Goal: Task Accomplishment & Management: Manage account settings

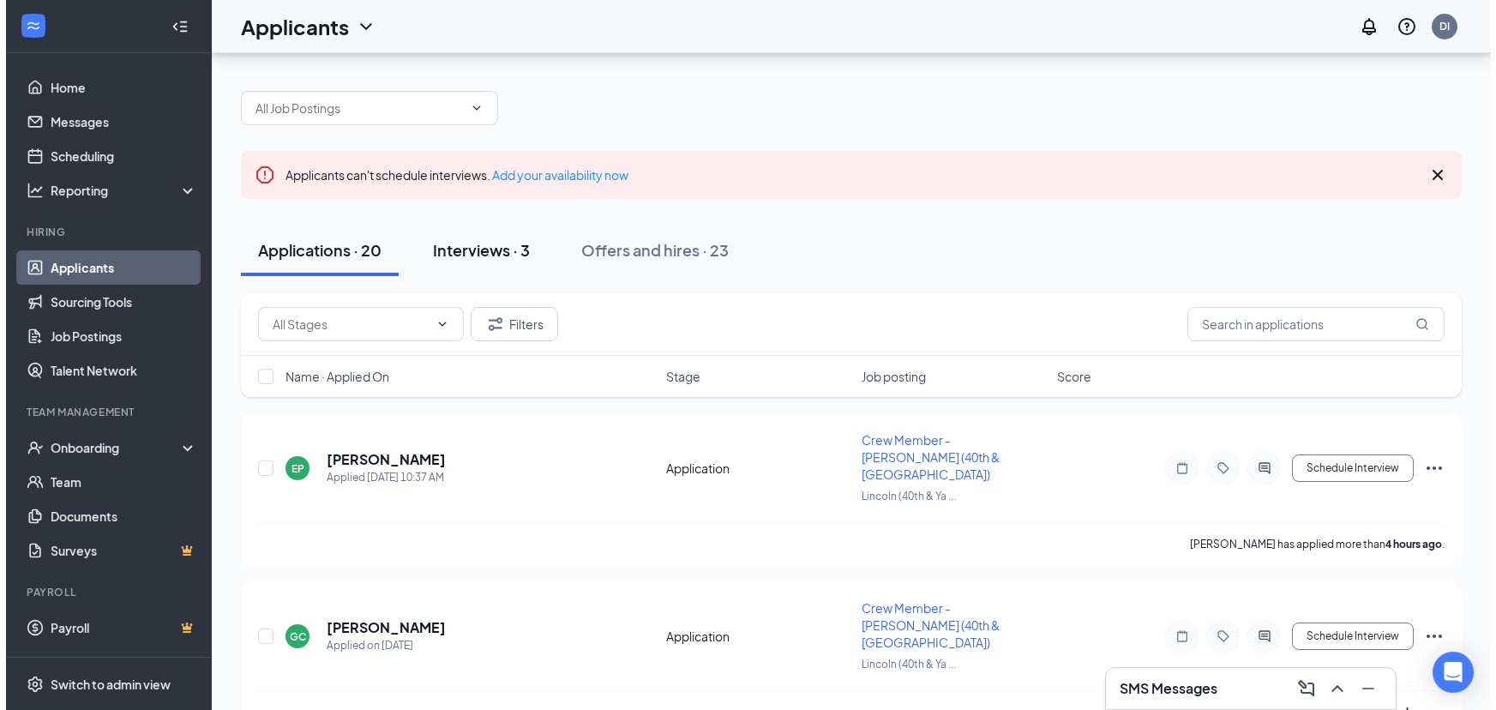
scroll to position [77, 0]
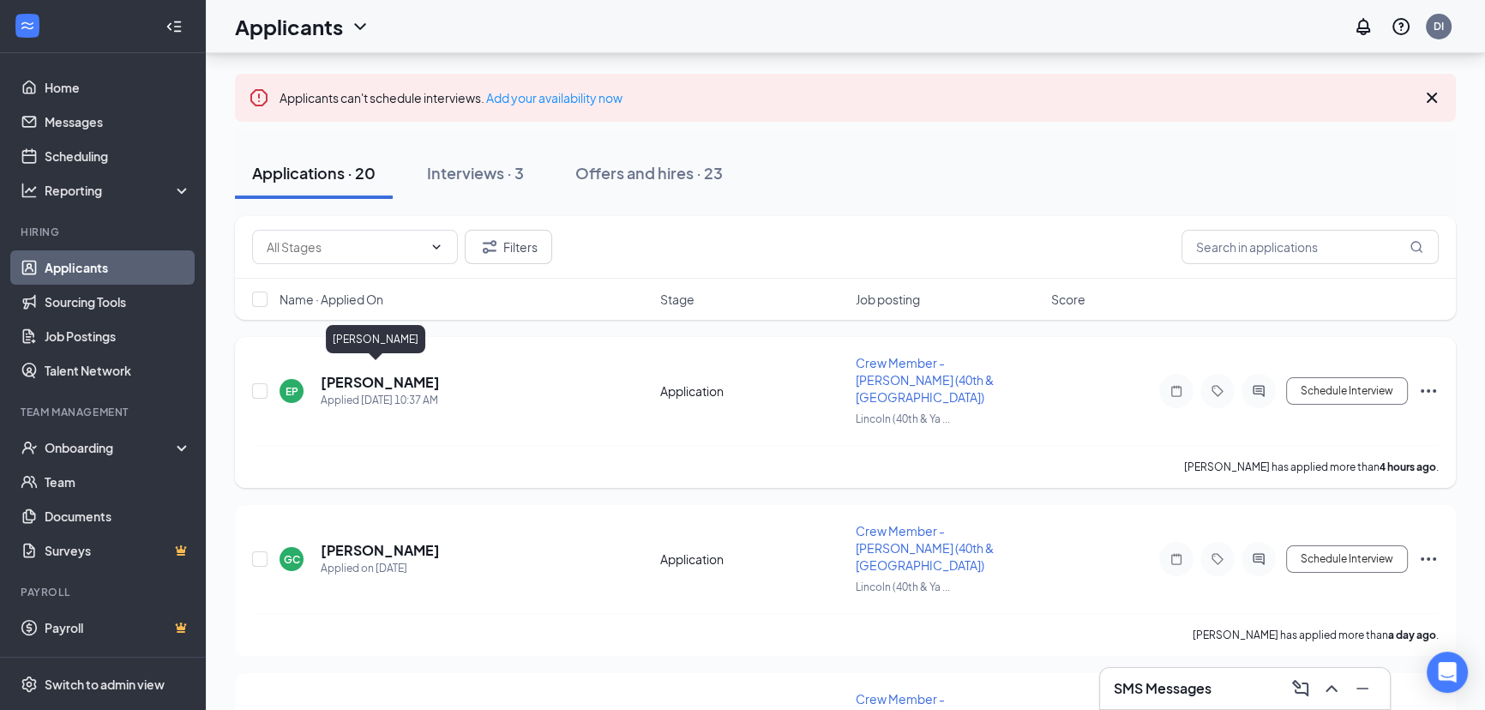
click at [383, 373] on h5 "[PERSON_NAME]" at bounding box center [380, 382] width 119 height 19
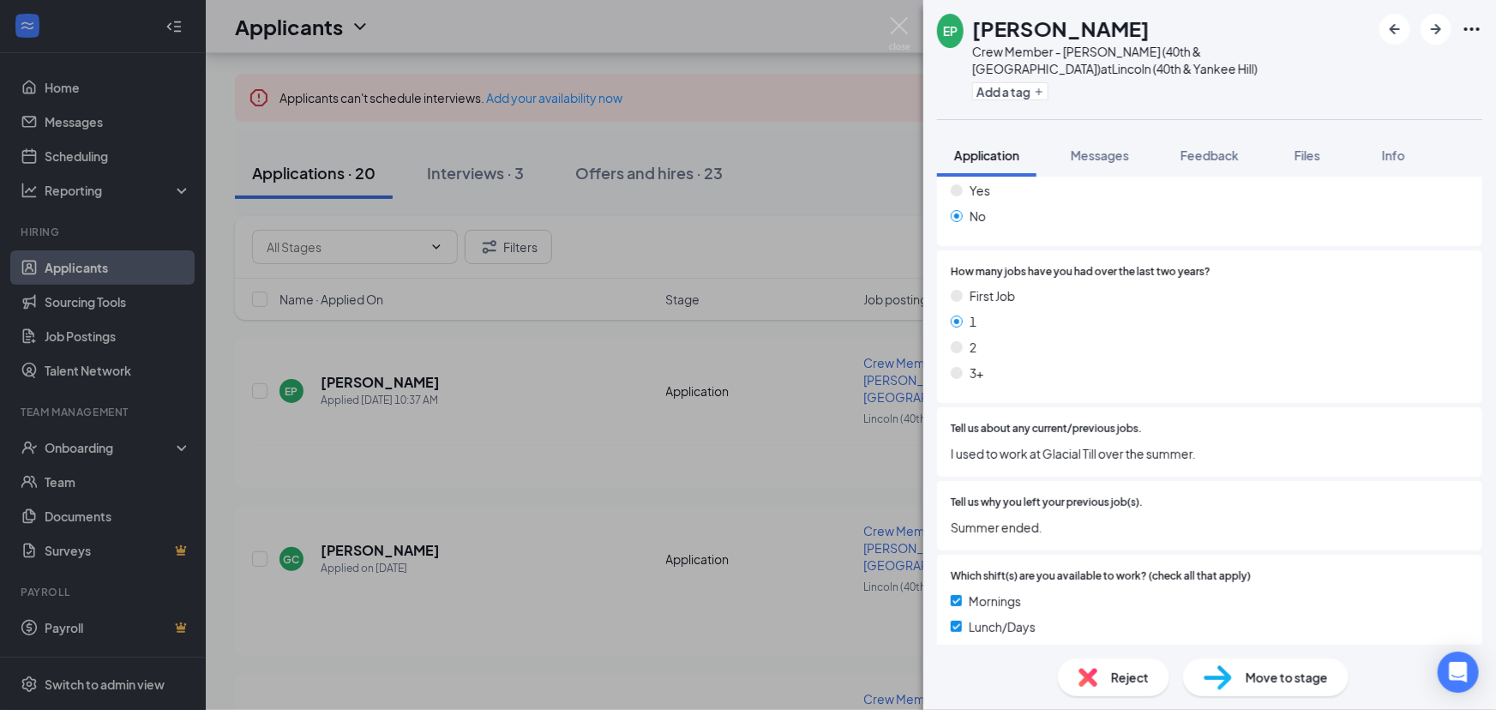
scroll to position [779, 0]
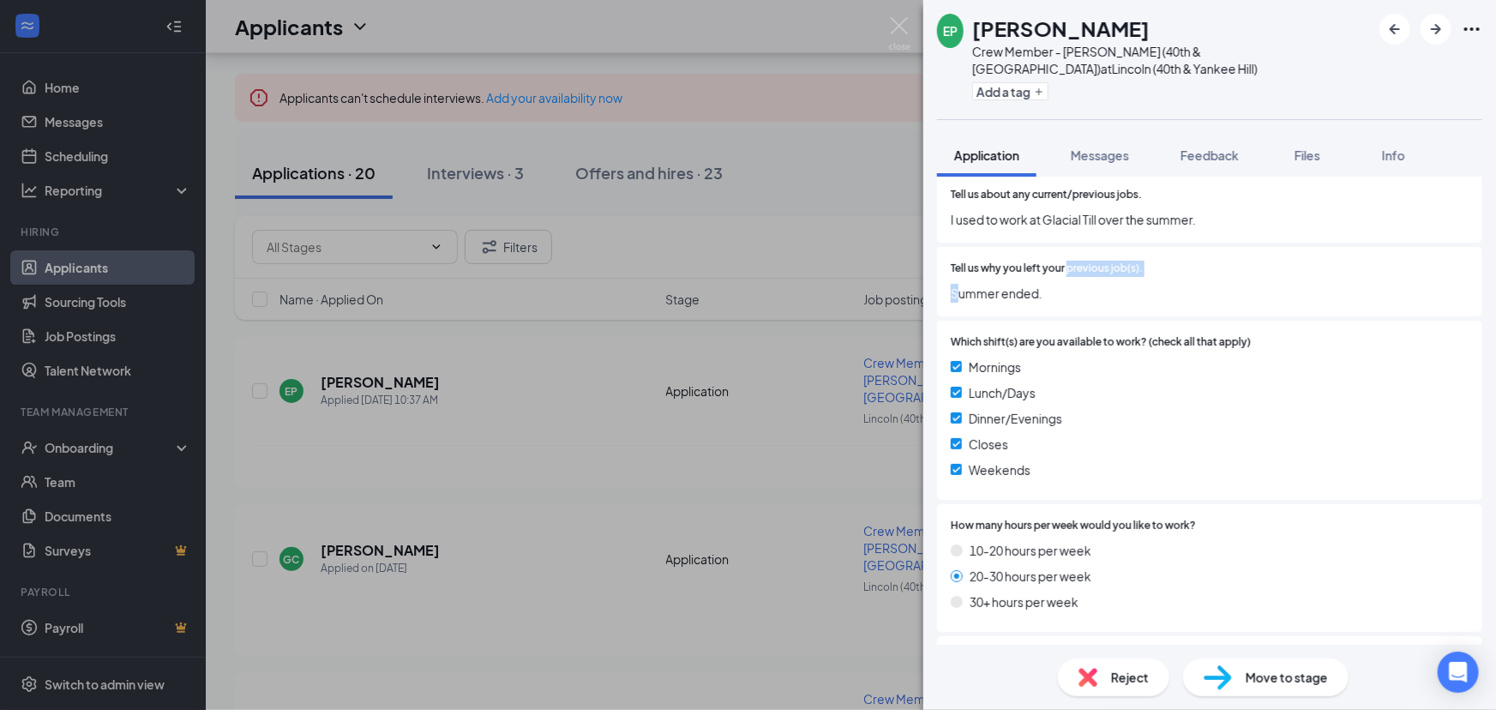
drag, startPoint x: 956, startPoint y: 294, endPoint x: 1071, endPoint y: 277, distance: 116.2
click at [1070, 277] on div "Tell us why you left your previous job(s). Summer ended." at bounding box center [1210, 282] width 518 height 42
click at [1081, 361] on div "Mornings" at bounding box center [1210, 367] width 518 height 19
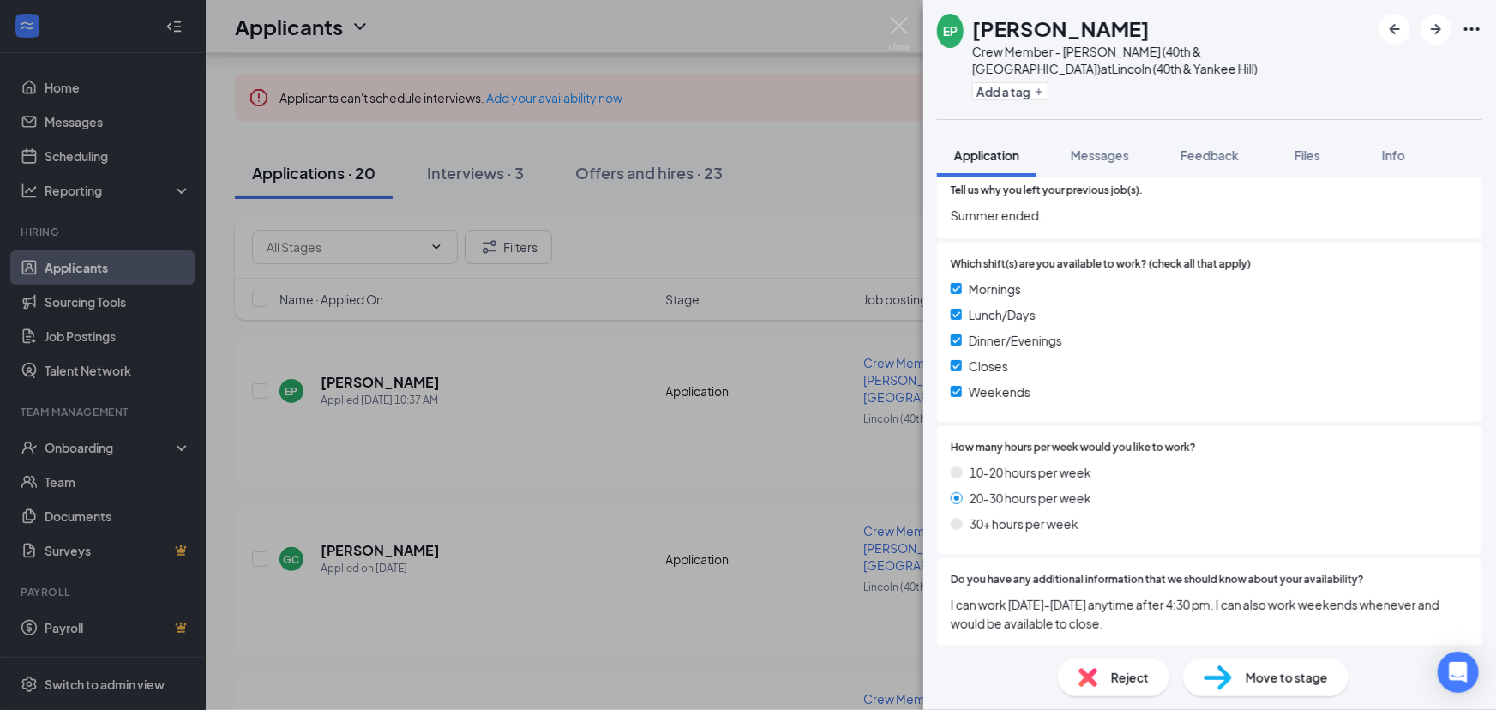
scroll to position [1091, 0]
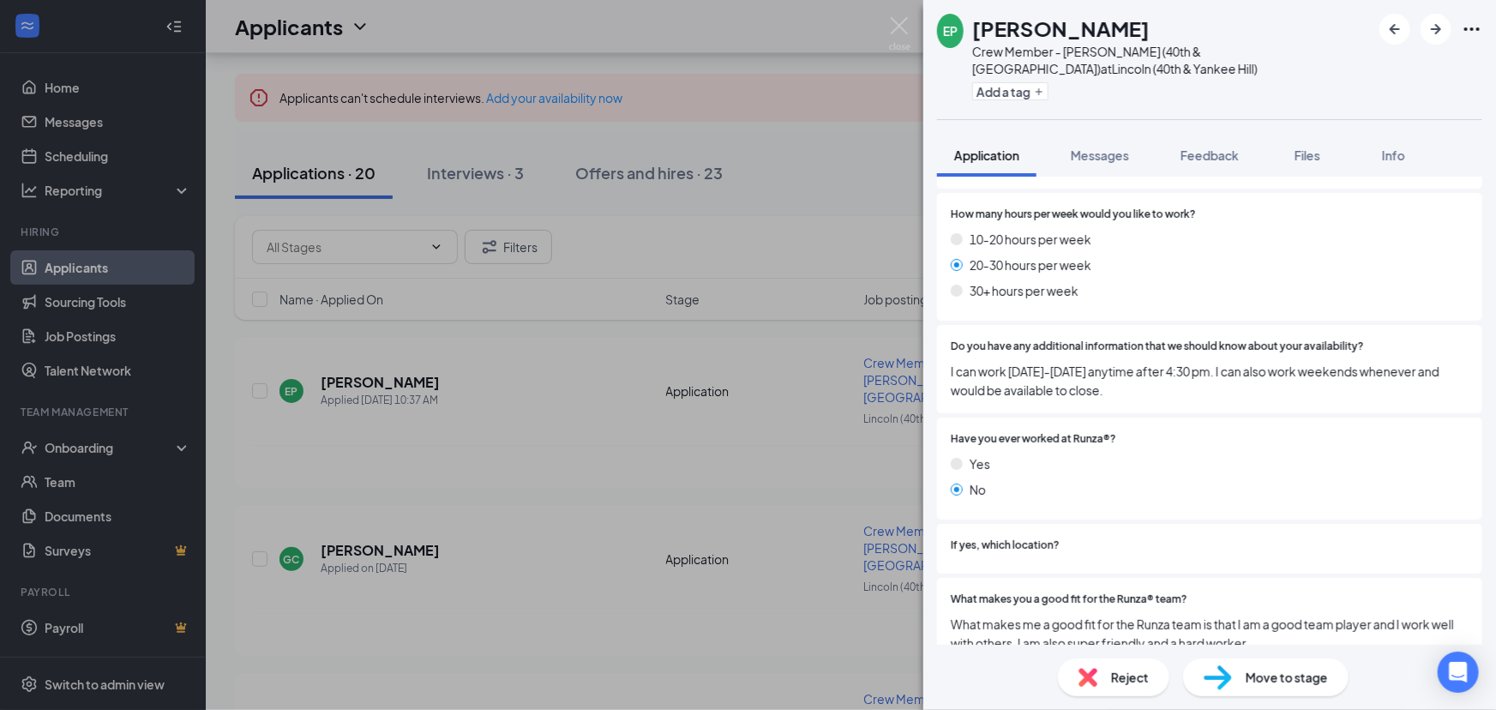
click at [1198, 379] on span "I can work [DATE]-[DATE] anytime after 4:30 pm. I can also work weekends whenev…" at bounding box center [1210, 381] width 518 height 38
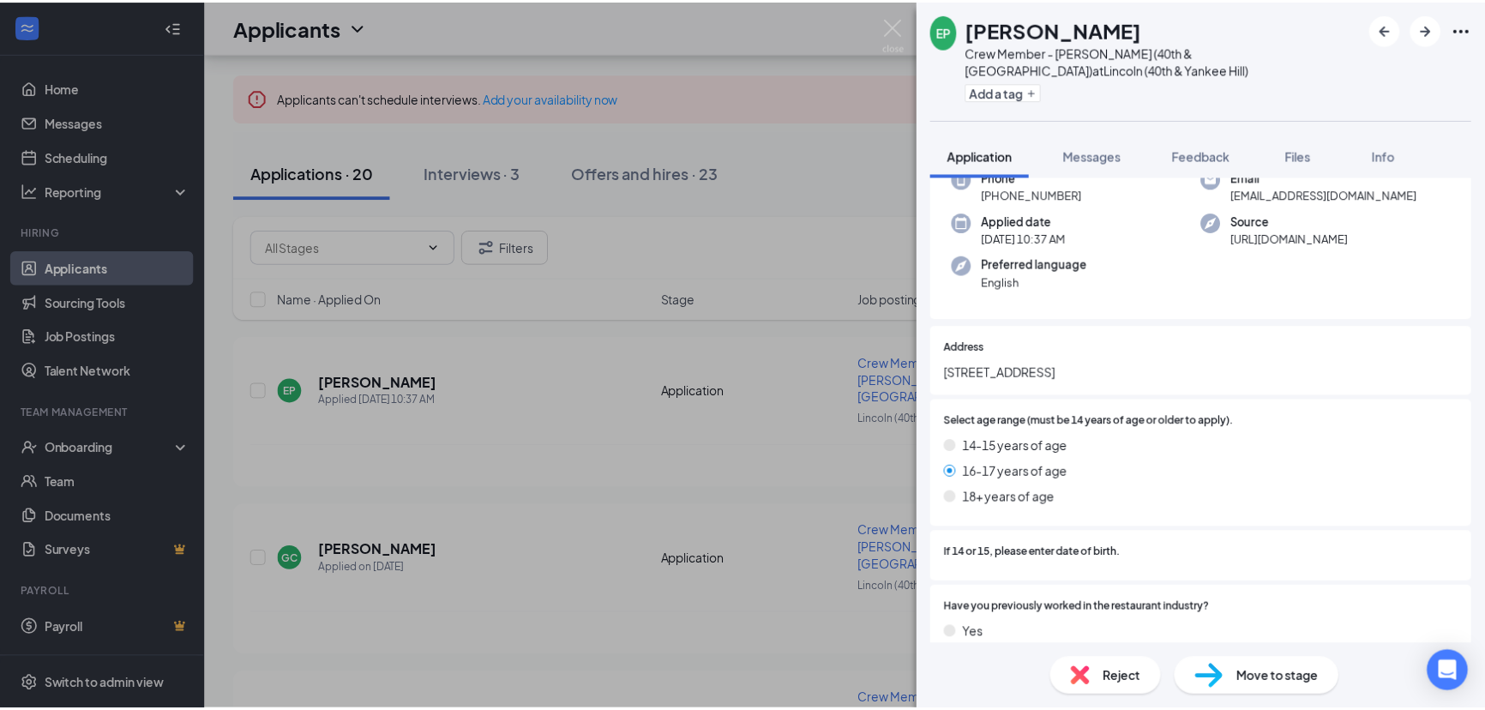
scroll to position [0, 0]
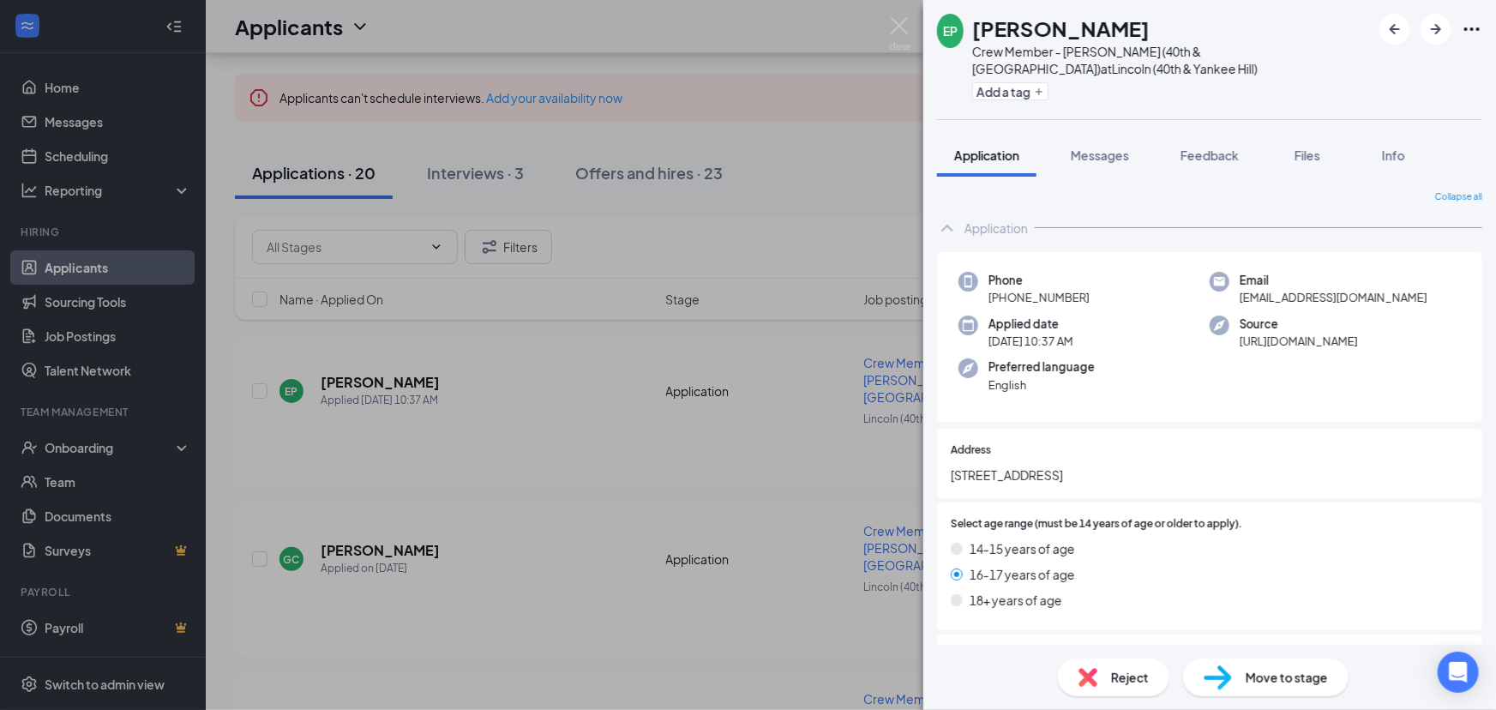
click at [473, 563] on div "EP [PERSON_NAME] Crew Member - Lincoln (40th & Yankee Hill) at [GEOGRAPHIC_DATA…" at bounding box center [748, 355] width 1496 height 710
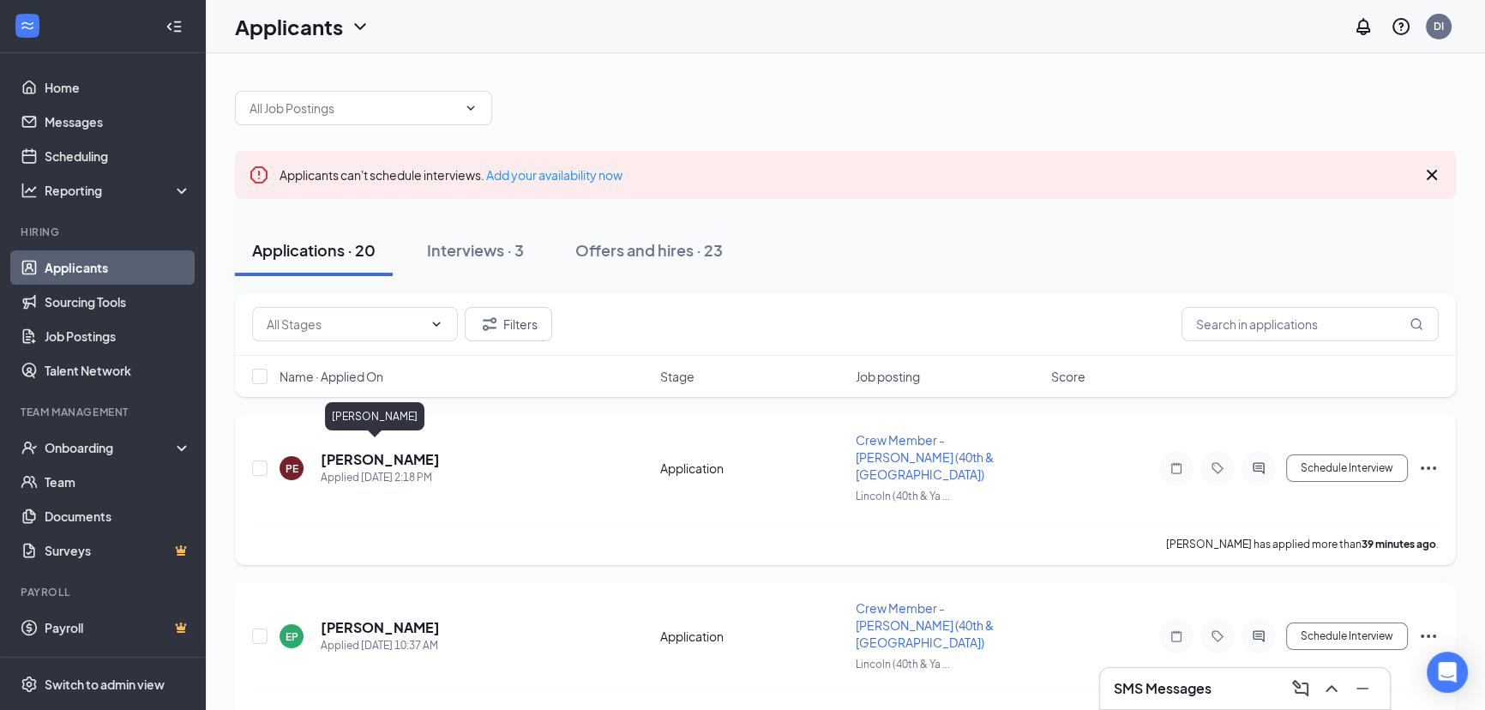
click at [380, 452] on h5 "[PERSON_NAME]" at bounding box center [380, 459] width 119 height 19
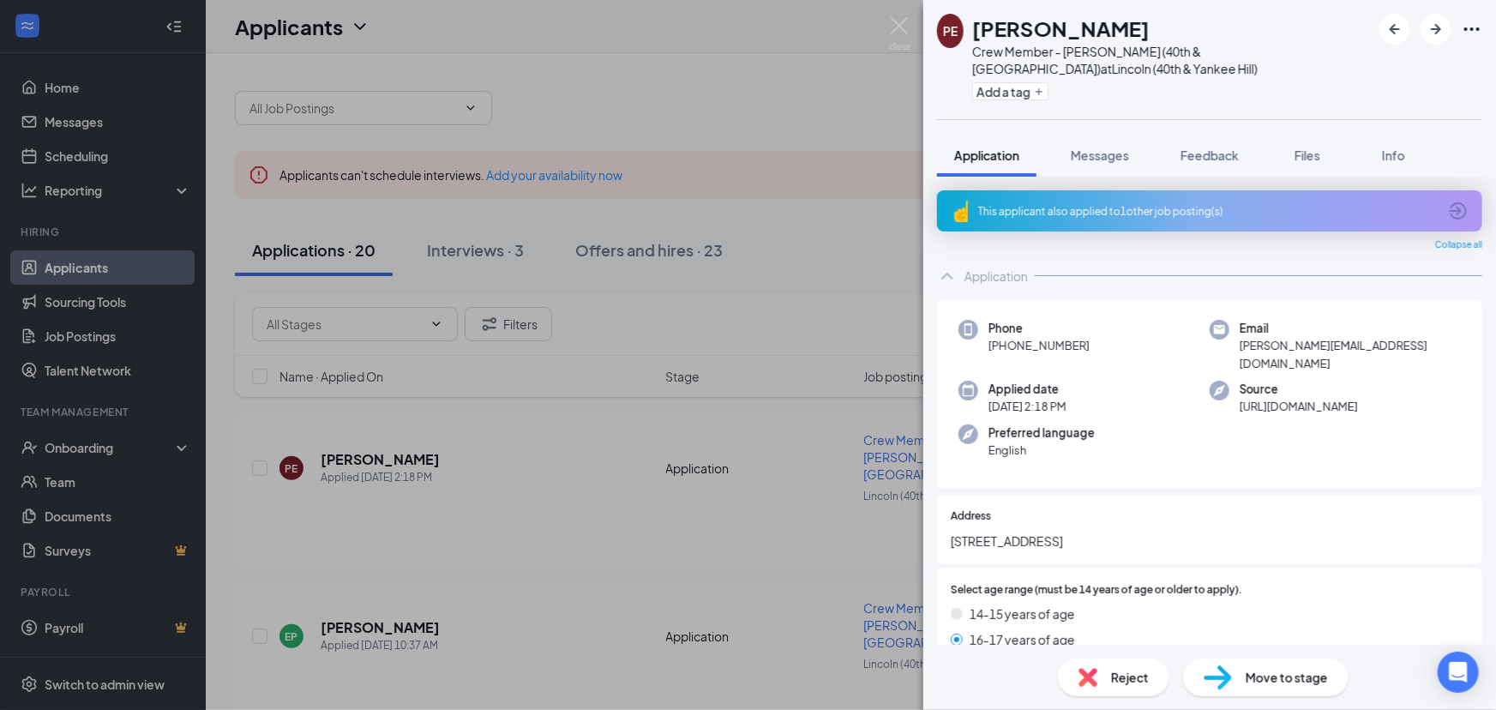
click at [1103, 211] on div "This applicant also applied to 1 other job posting(s)" at bounding box center [1208, 211] width 460 height 15
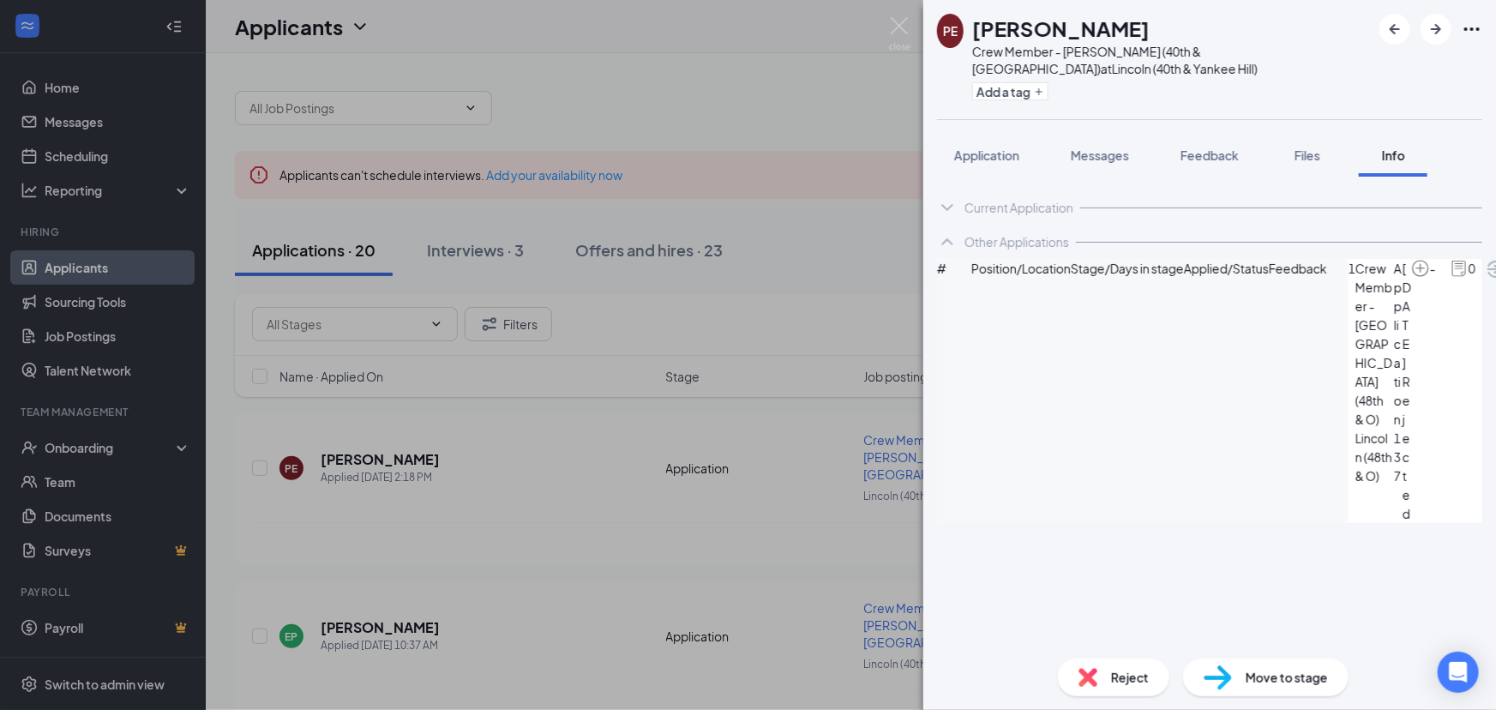
click at [703, 543] on div "[PERSON_NAME] Crew Member - [GEOGRAPHIC_DATA] (40th & [GEOGRAPHIC_DATA]) at [GE…" at bounding box center [748, 355] width 1496 height 710
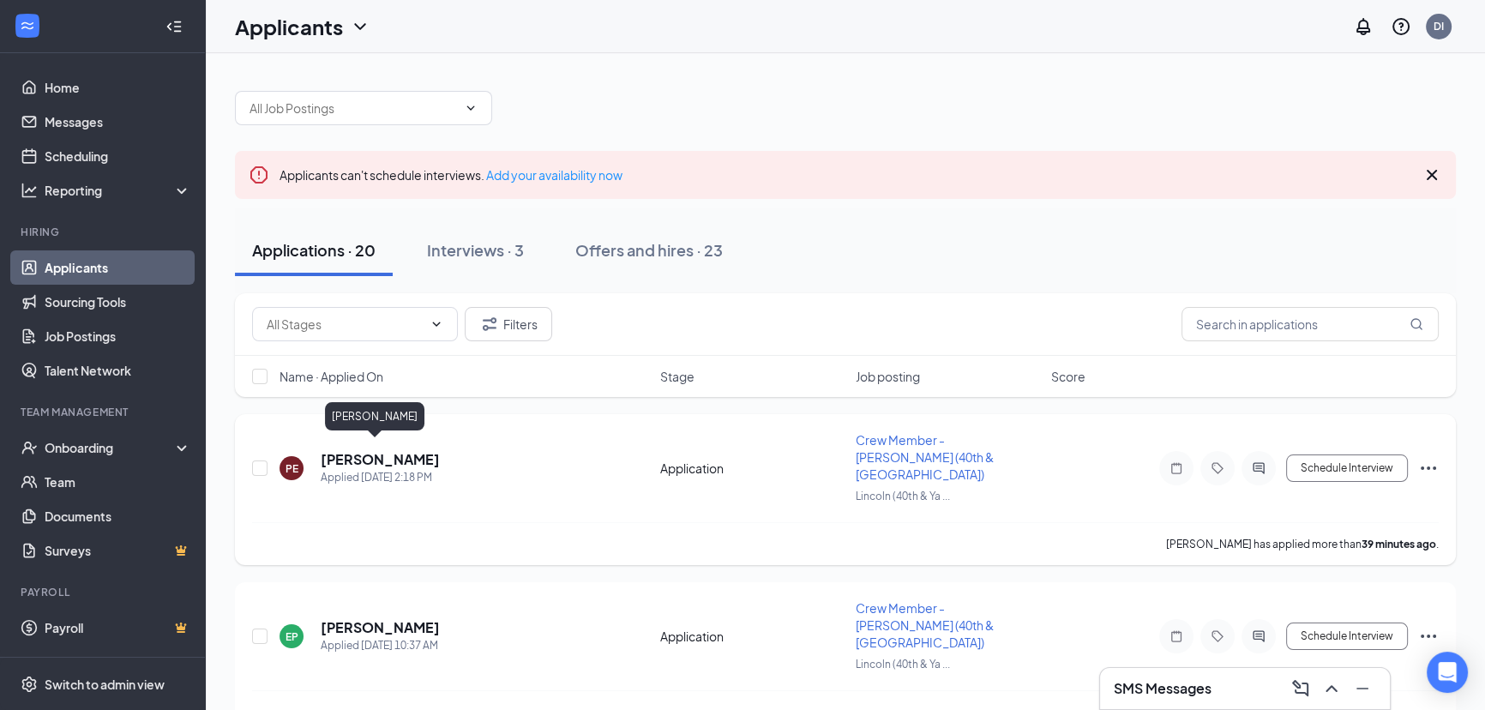
click at [354, 450] on h5 "[PERSON_NAME]" at bounding box center [380, 459] width 119 height 19
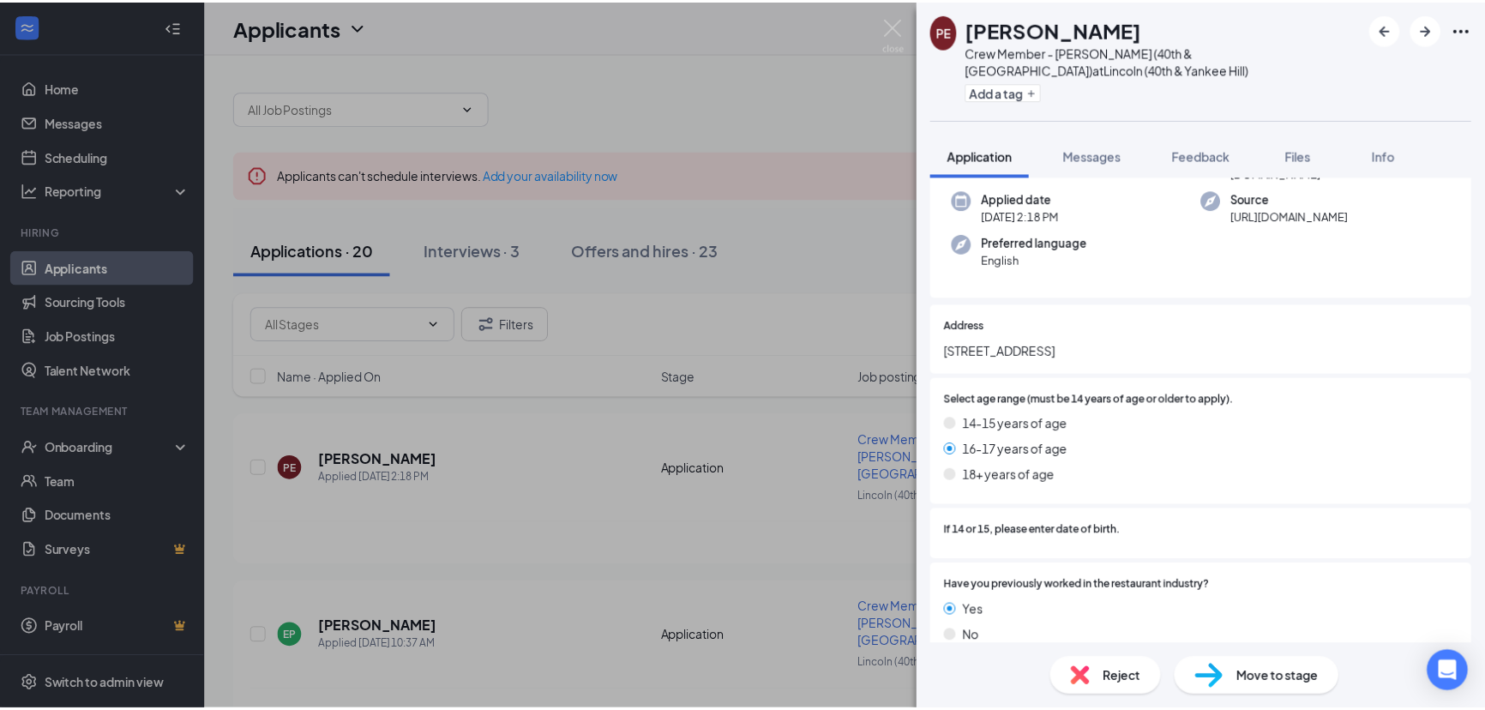
scroll to position [34, 0]
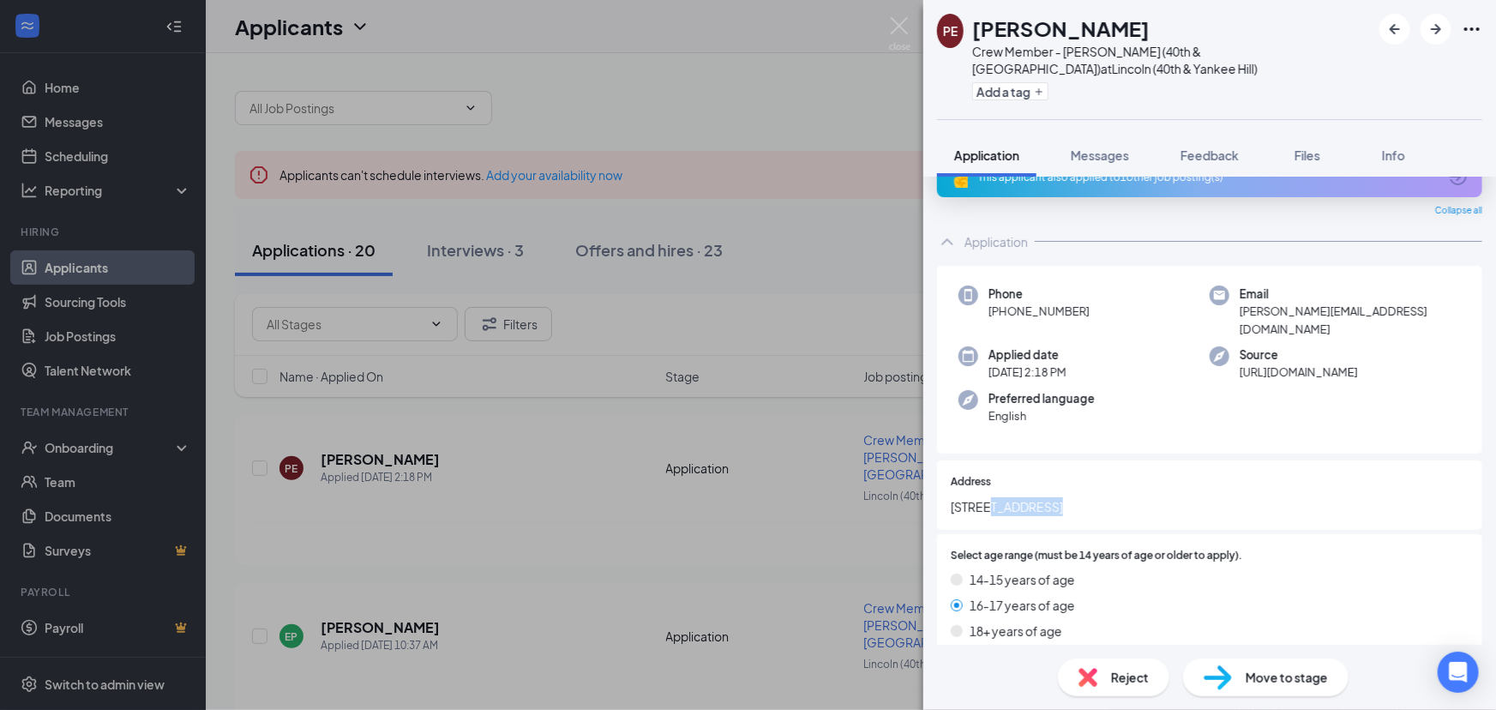
drag, startPoint x: 985, startPoint y: 486, endPoint x: 1051, endPoint y: 487, distance: 66.0
click at [1051, 497] on span "[STREET_ADDRESS]" at bounding box center [1210, 506] width 518 height 19
click at [1020, 497] on span "[STREET_ADDRESS]" at bounding box center [1210, 506] width 518 height 19
drag, startPoint x: 980, startPoint y: 478, endPoint x: 1036, endPoint y: 487, distance: 56.4
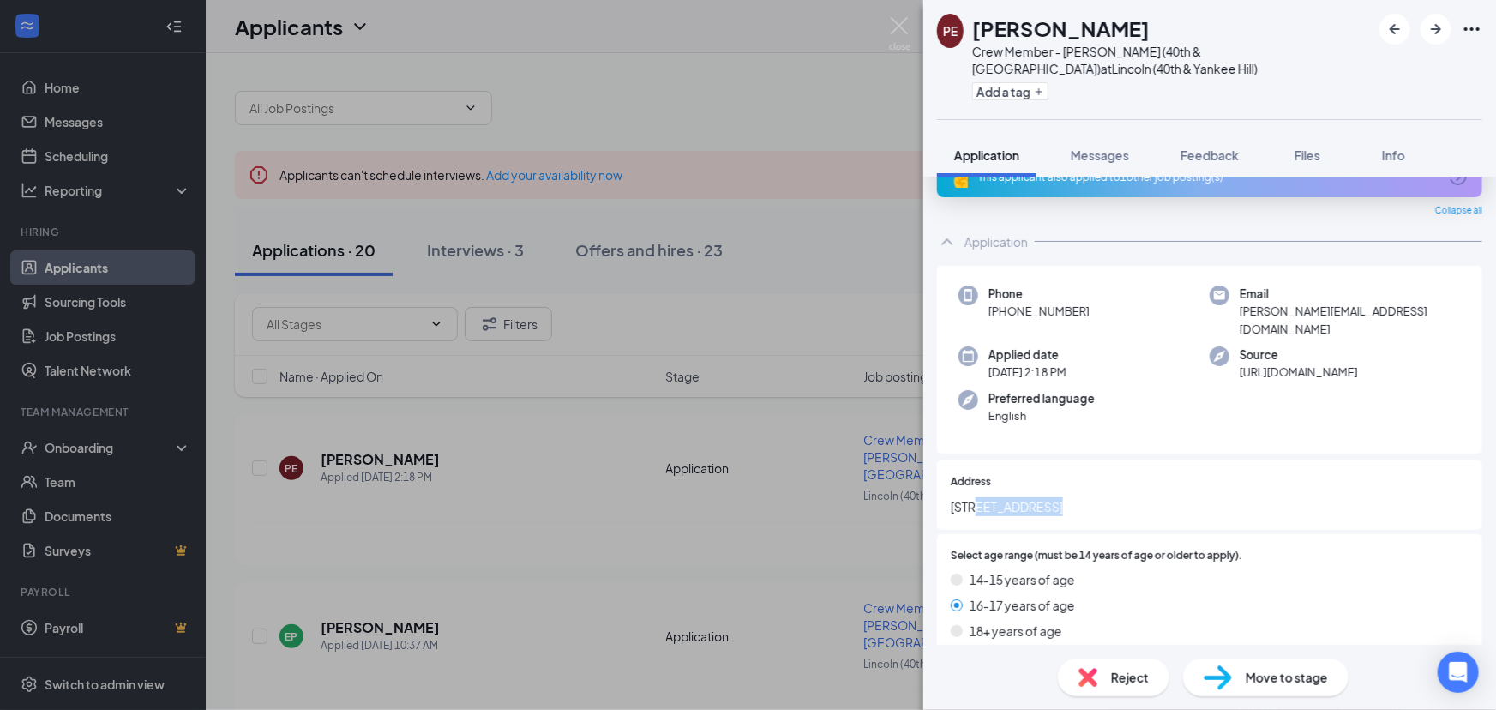
click at [1047, 497] on span "[STREET_ADDRESS]" at bounding box center [1210, 506] width 518 height 19
copy span "shady creek"
click at [520, 60] on div "[PERSON_NAME] Eloge Crew Member - Lincoln (40th & [GEOGRAPHIC_DATA]) at [GEOGRA…" at bounding box center [748, 355] width 1496 height 710
click at [905, 36] on img at bounding box center [899, 33] width 21 height 33
